Goal: Transaction & Acquisition: Book appointment/travel/reservation

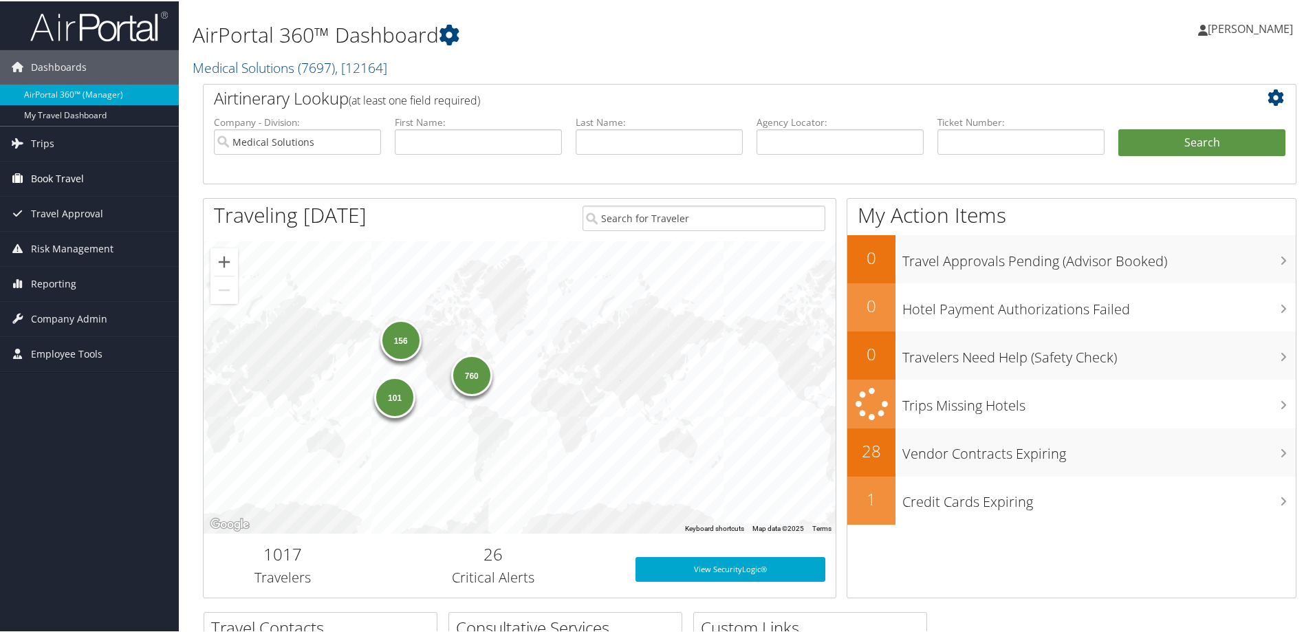
click at [65, 177] on span "Book Travel" at bounding box center [57, 177] width 53 height 34
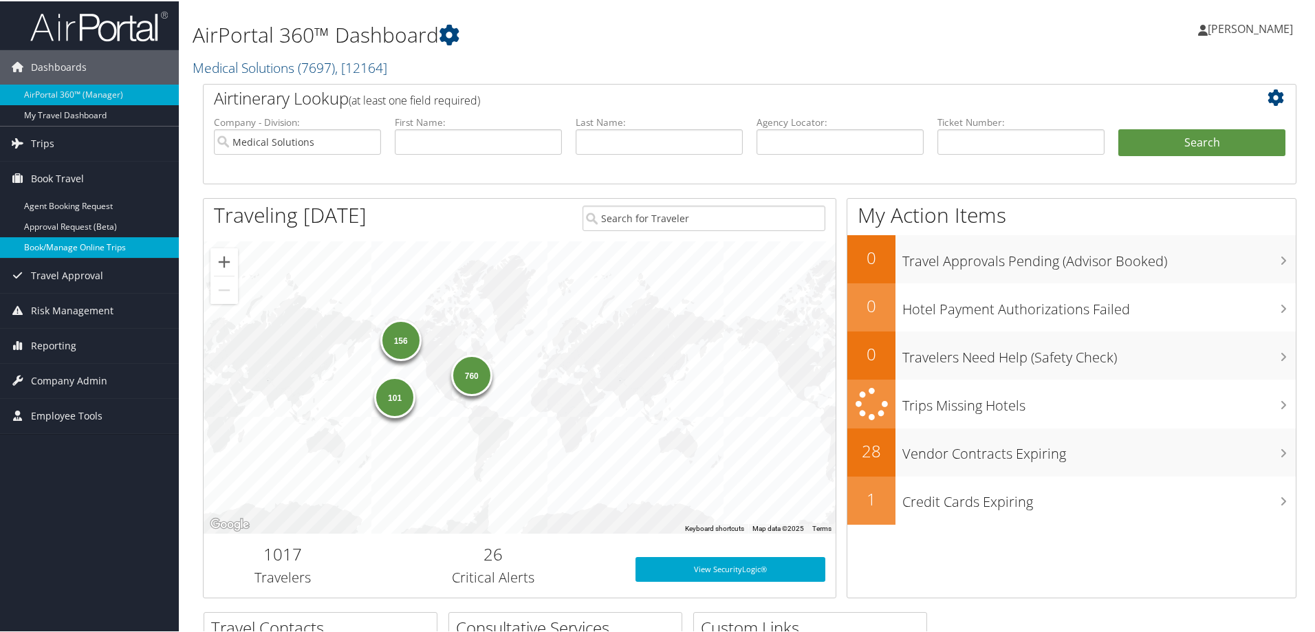
click at [86, 246] on link "Book/Manage Online Trips" at bounding box center [89, 246] width 179 height 21
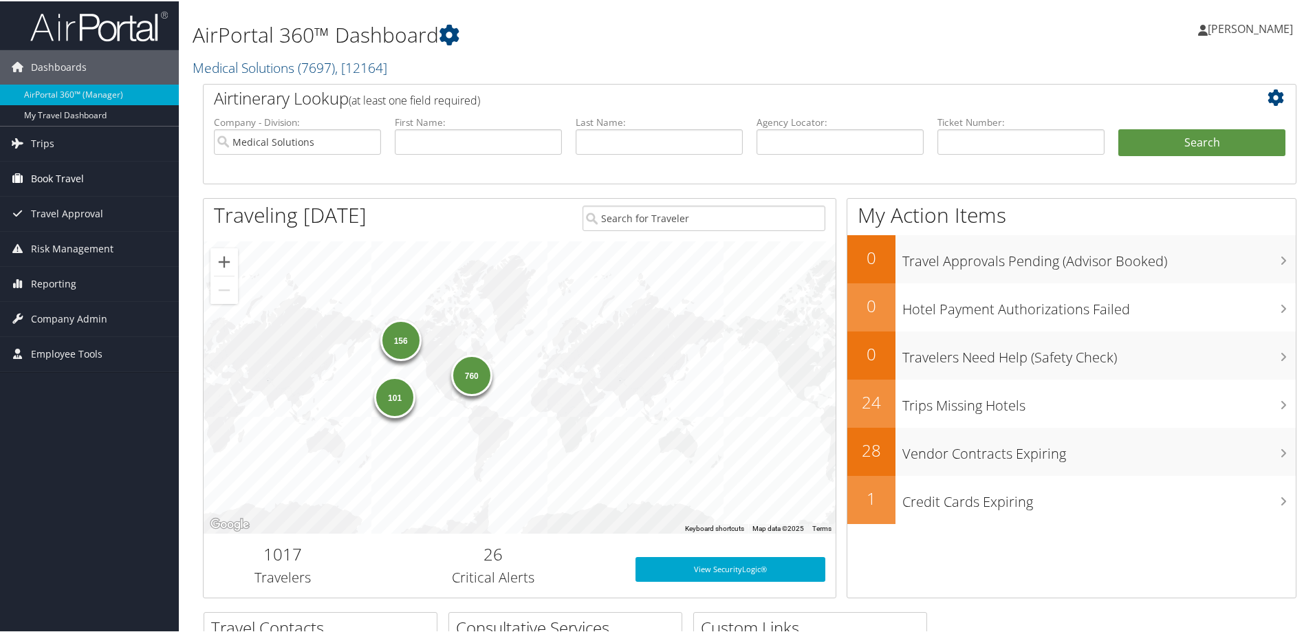
click at [54, 175] on span "Book Travel" at bounding box center [57, 177] width 53 height 34
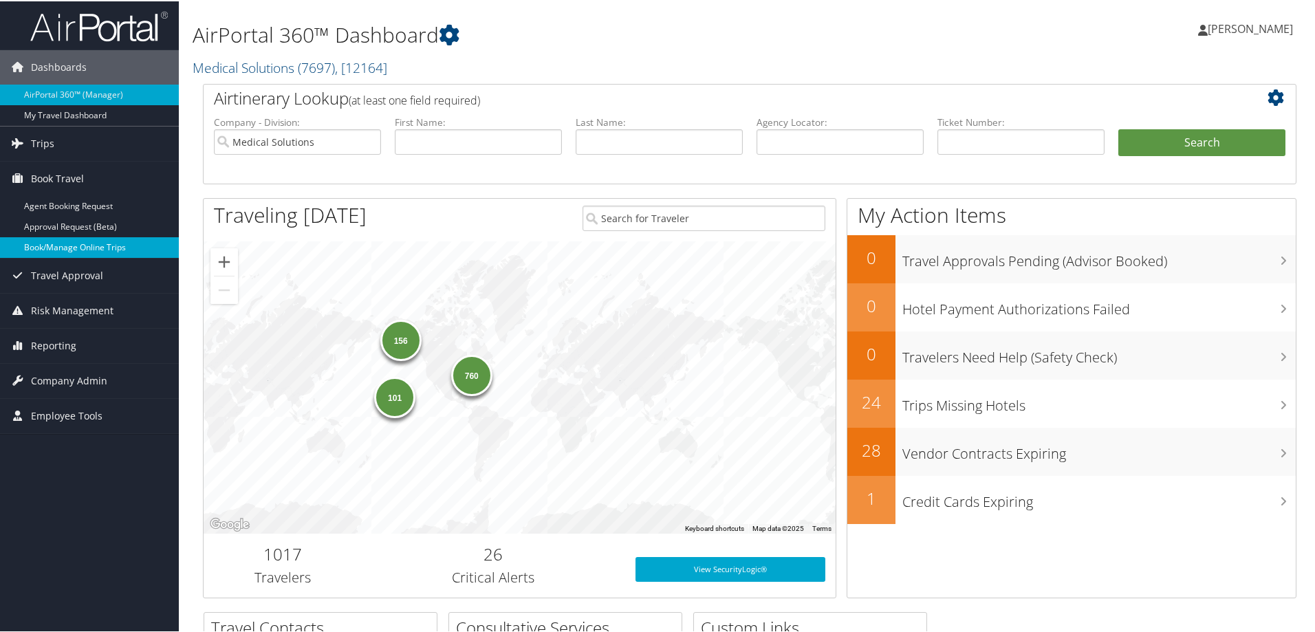
click at [82, 246] on link "Book/Manage Online Trips" at bounding box center [89, 246] width 179 height 21
